Goal: Task Accomplishment & Management: Manage account settings

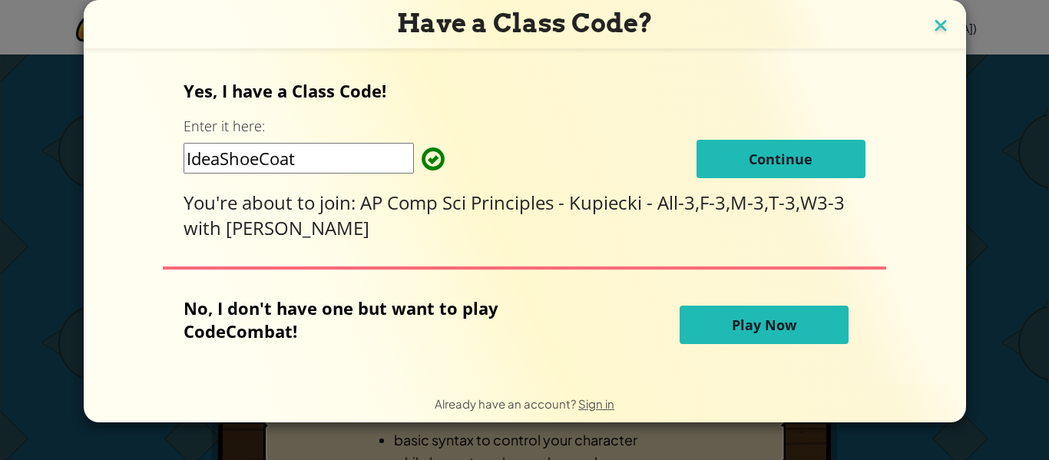
click at [950, 35] on img at bounding box center [940, 26] width 20 height 23
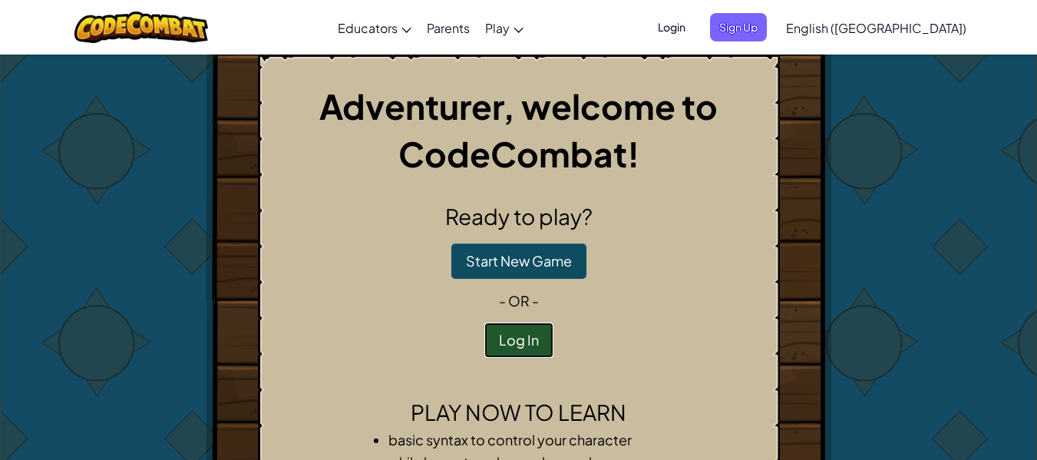
click at [525, 352] on button "Log In" at bounding box center [518, 339] width 69 height 35
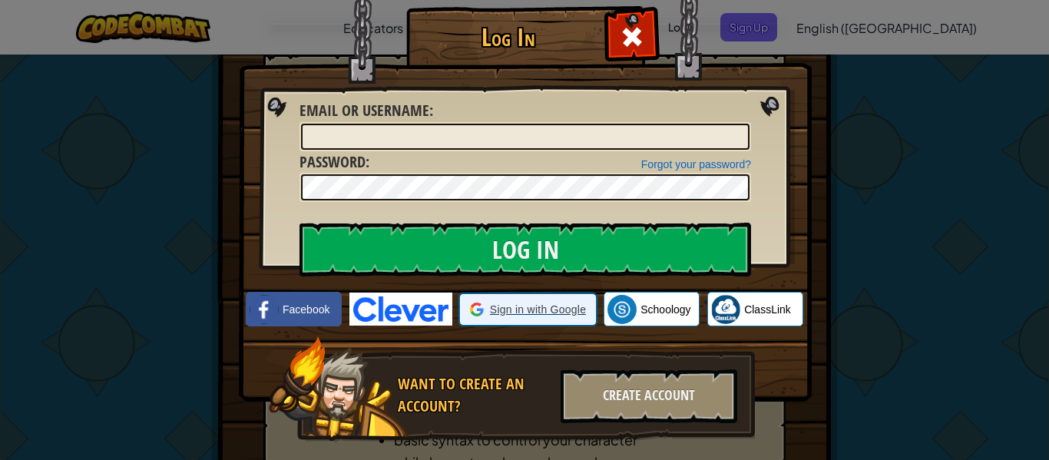
click at [525, 300] on div "Sign in with Google Sign in with Google. Opens in new tab" at bounding box center [528, 309] width 116 height 29
